Goal: Information Seeking & Learning: Learn about a topic

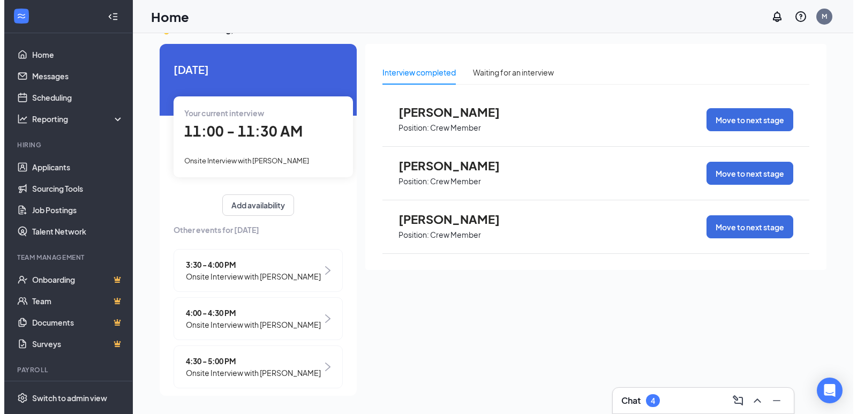
scroll to position [22, 0]
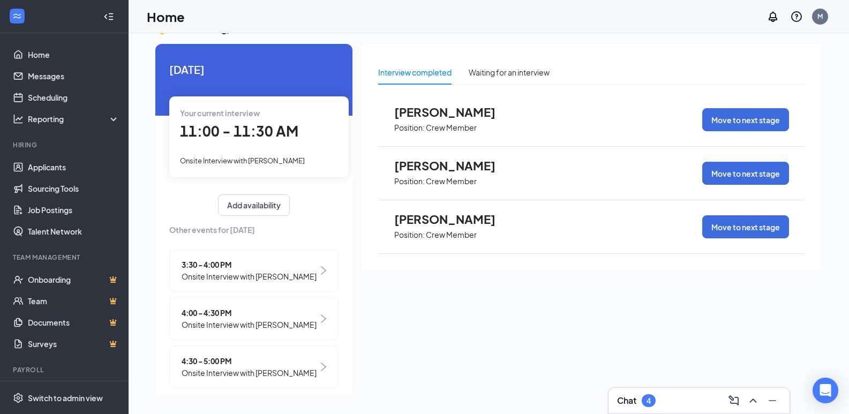
click at [236, 160] on span "Onsite Interview with [PERSON_NAME]" at bounding box center [242, 160] width 125 height 9
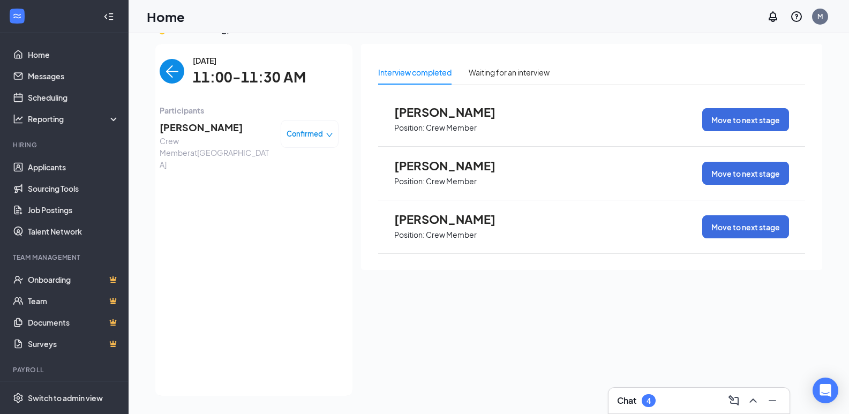
click at [173, 129] on span "[PERSON_NAME]" at bounding box center [216, 127] width 112 height 15
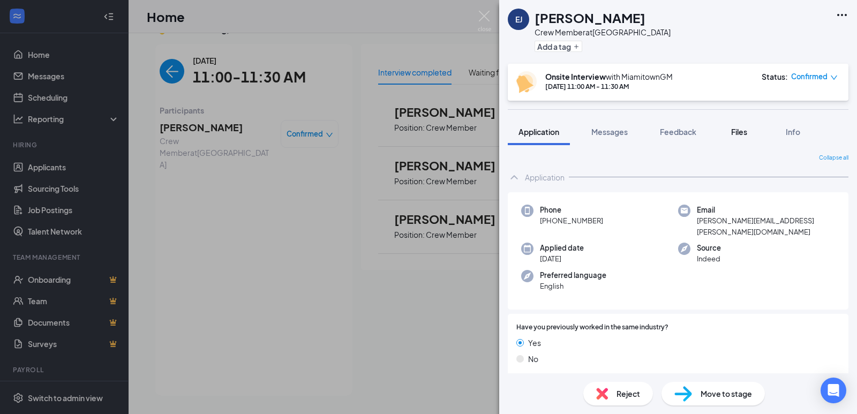
click at [743, 133] on span "Files" at bounding box center [739, 132] width 16 height 10
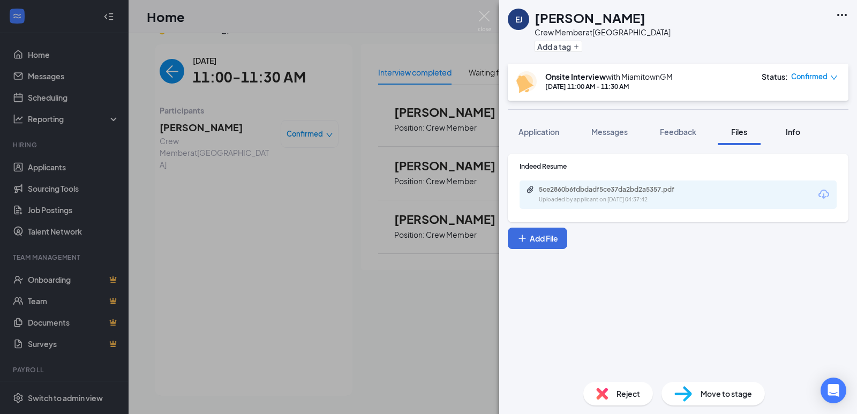
click at [798, 134] on span "Info" at bounding box center [793, 132] width 14 height 10
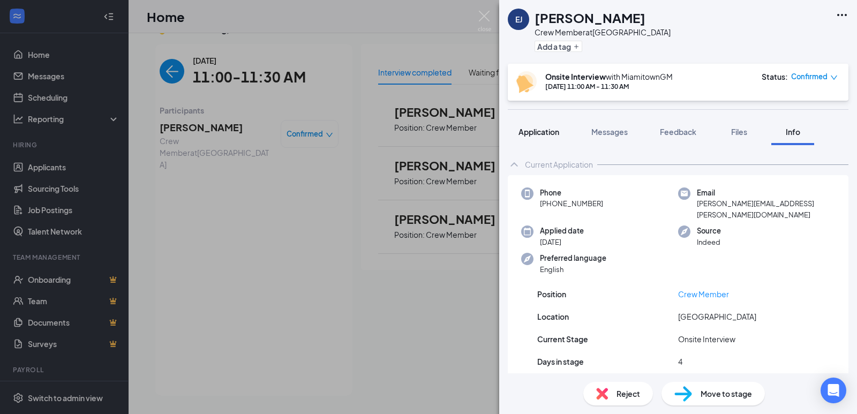
click at [541, 135] on span "Application" at bounding box center [538, 132] width 41 height 10
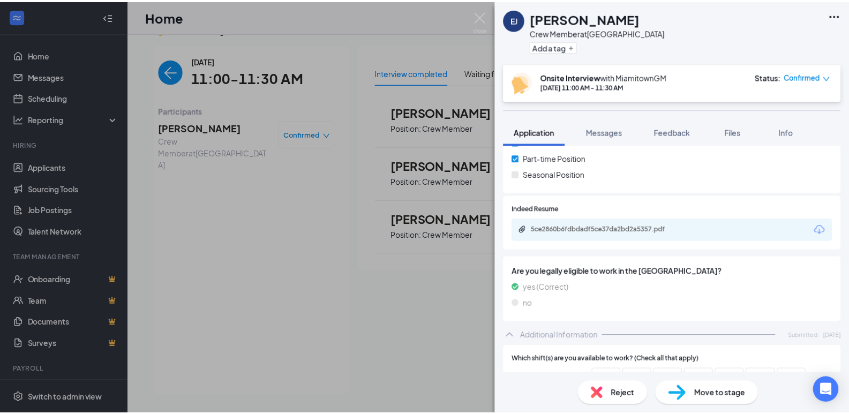
scroll to position [268, 0]
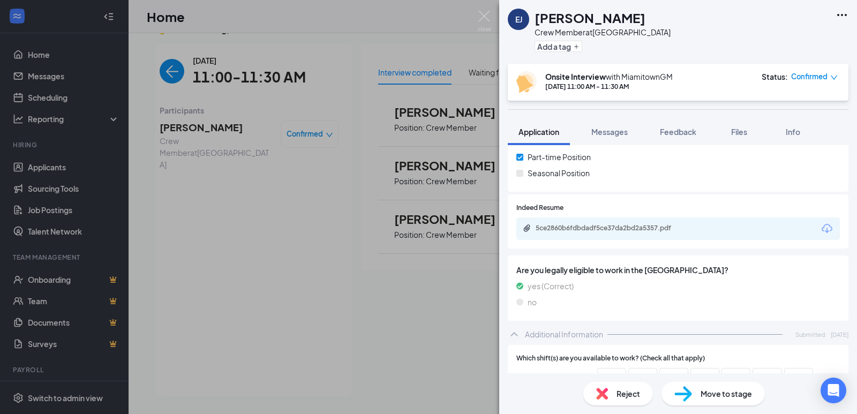
click at [160, 203] on div "[PERSON_NAME] [PERSON_NAME] Crew Member at [GEOGRAPHIC_DATA] Add a tag Onsite I…" at bounding box center [428, 207] width 857 height 414
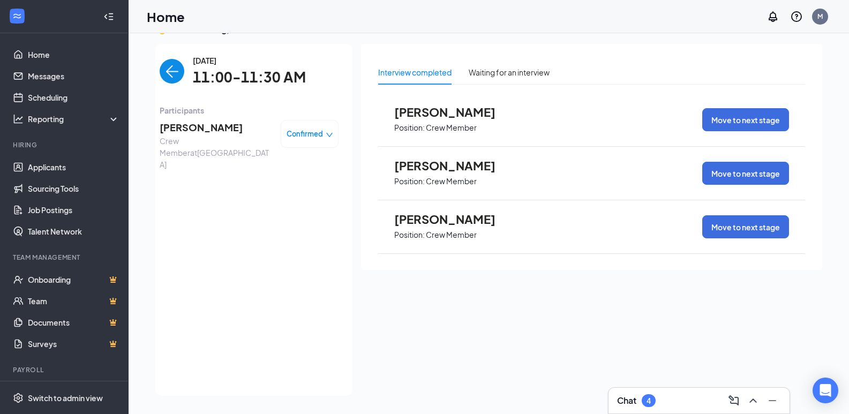
click at [194, 135] on span "Crew Member at [GEOGRAPHIC_DATA]" at bounding box center [216, 152] width 112 height 35
